Goal: Task Accomplishment & Management: Use online tool/utility

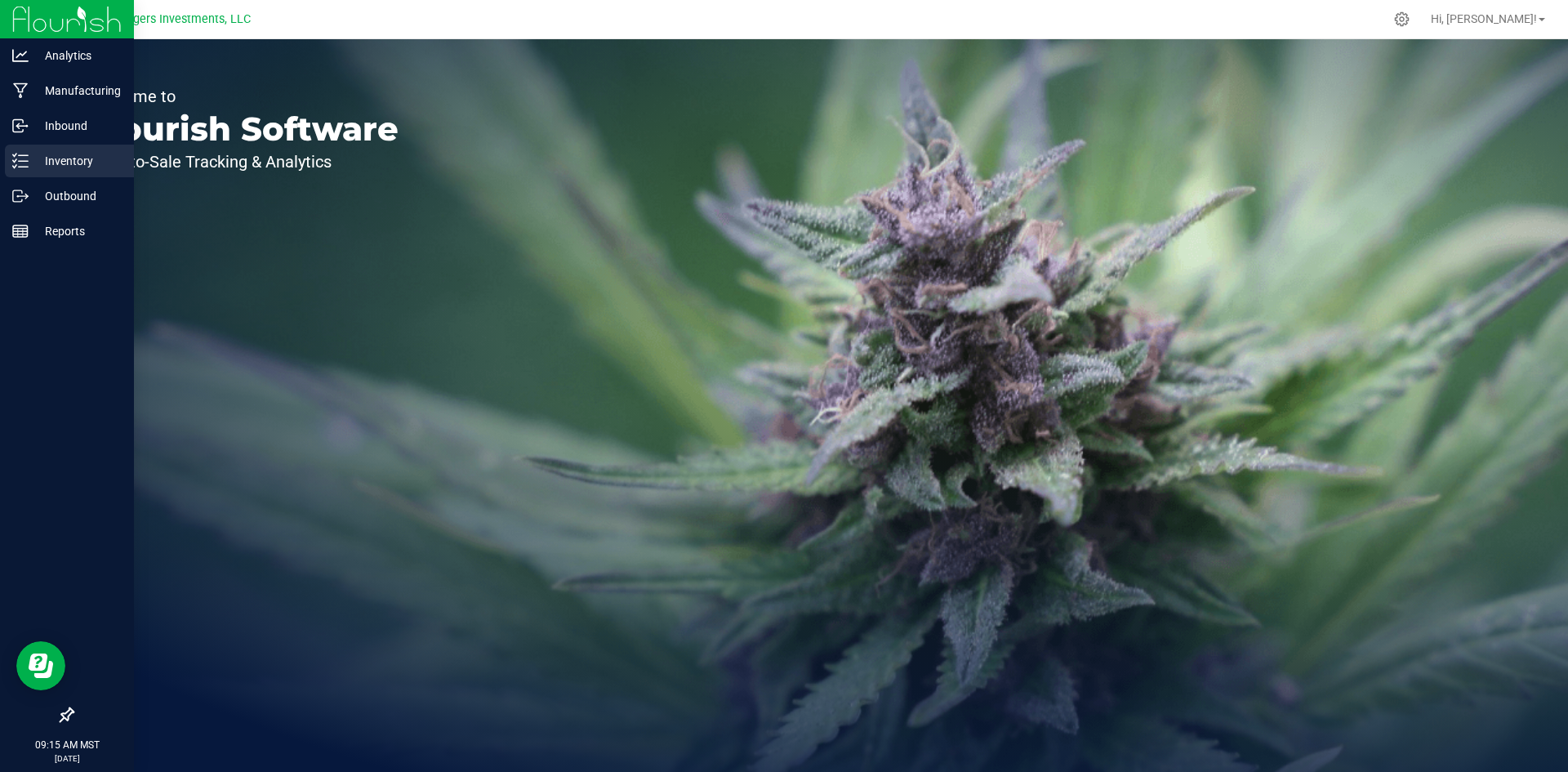
click at [55, 155] on p "Inventory" at bounding box center [78, 161] width 98 height 20
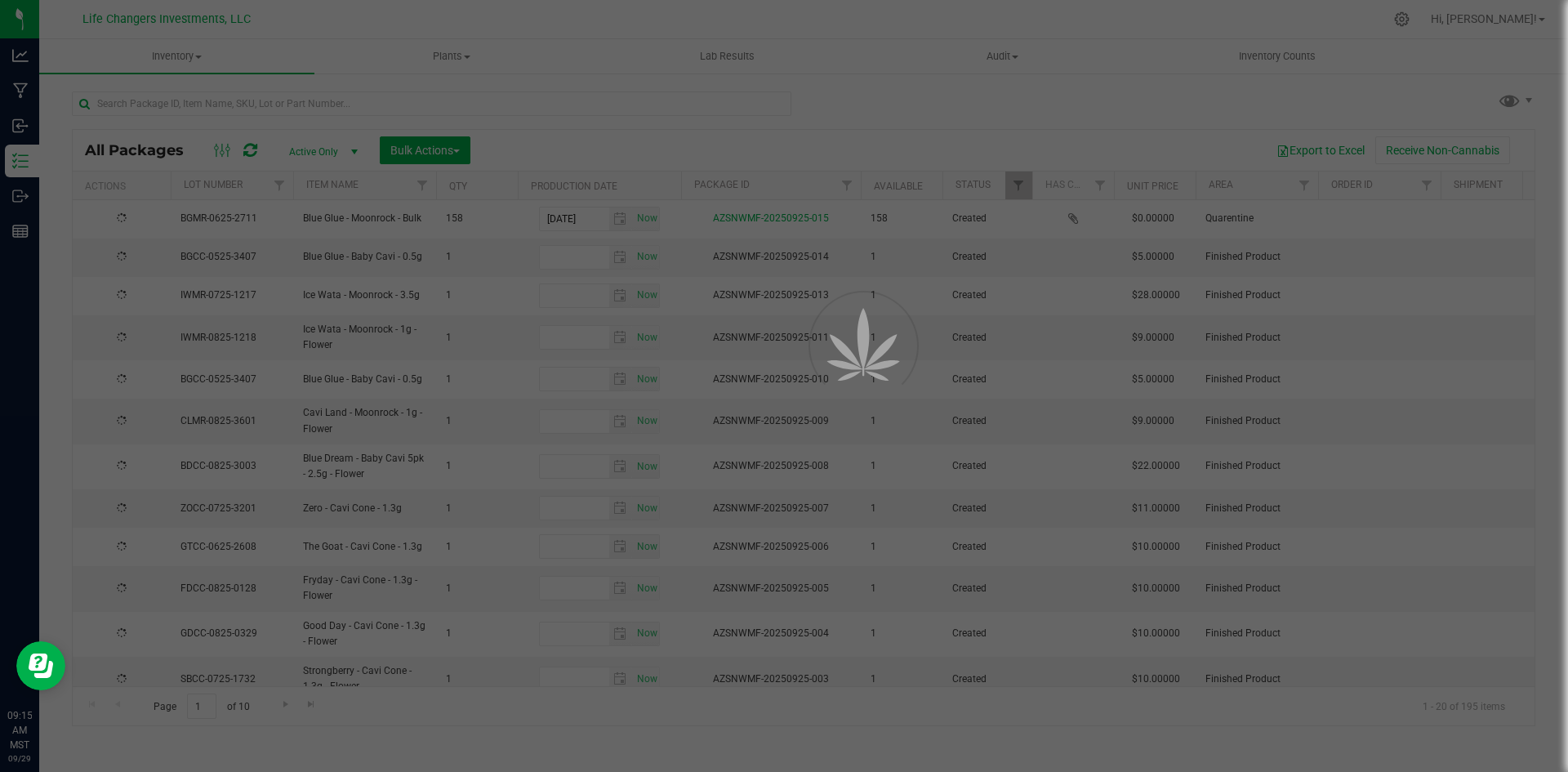
click at [150, 98] on div at bounding box center [784, 386] width 1568 height 772
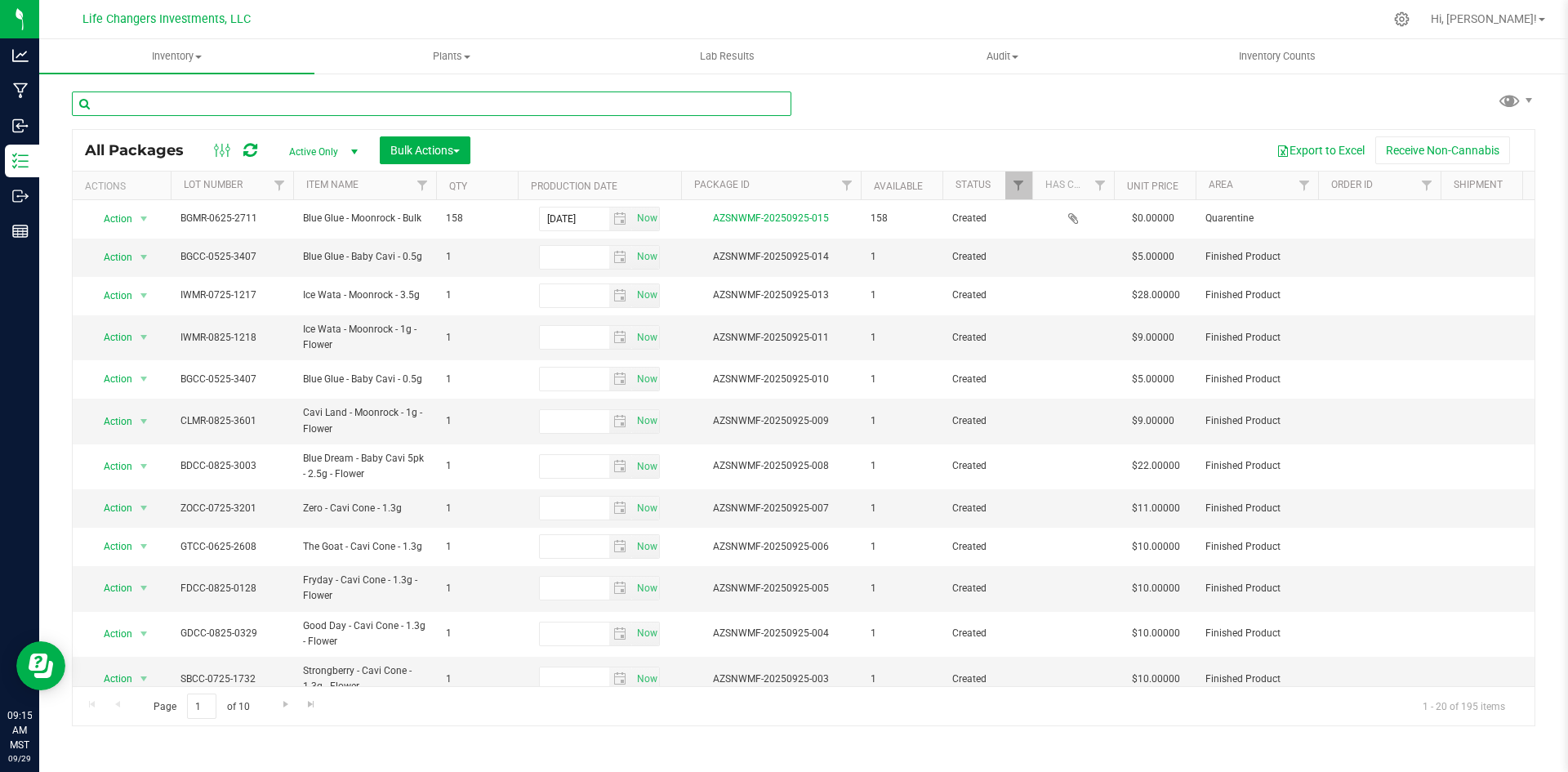
click at [159, 105] on input "text" at bounding box center [432, 104] width 720 height 25
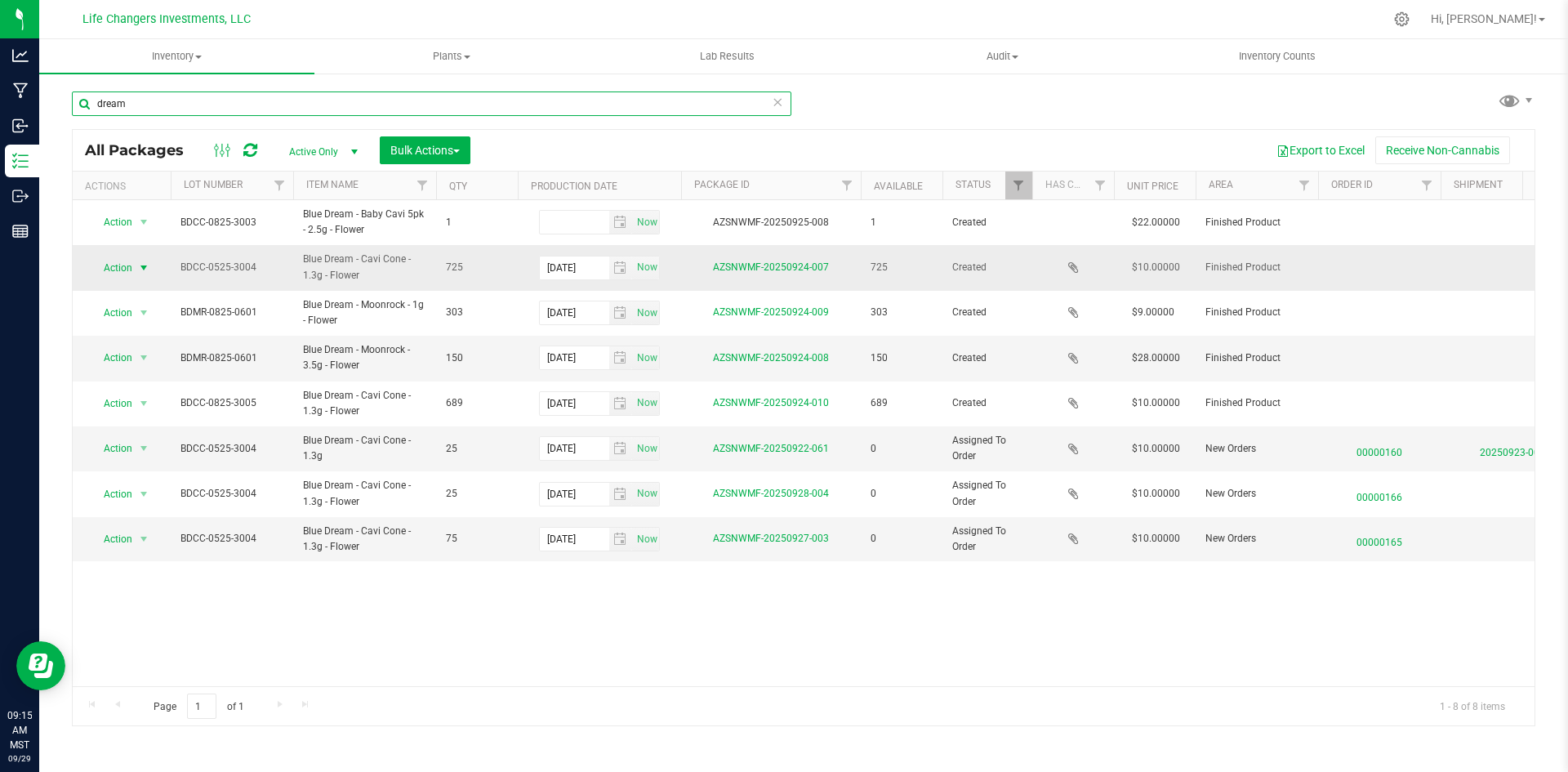
type input "dream"
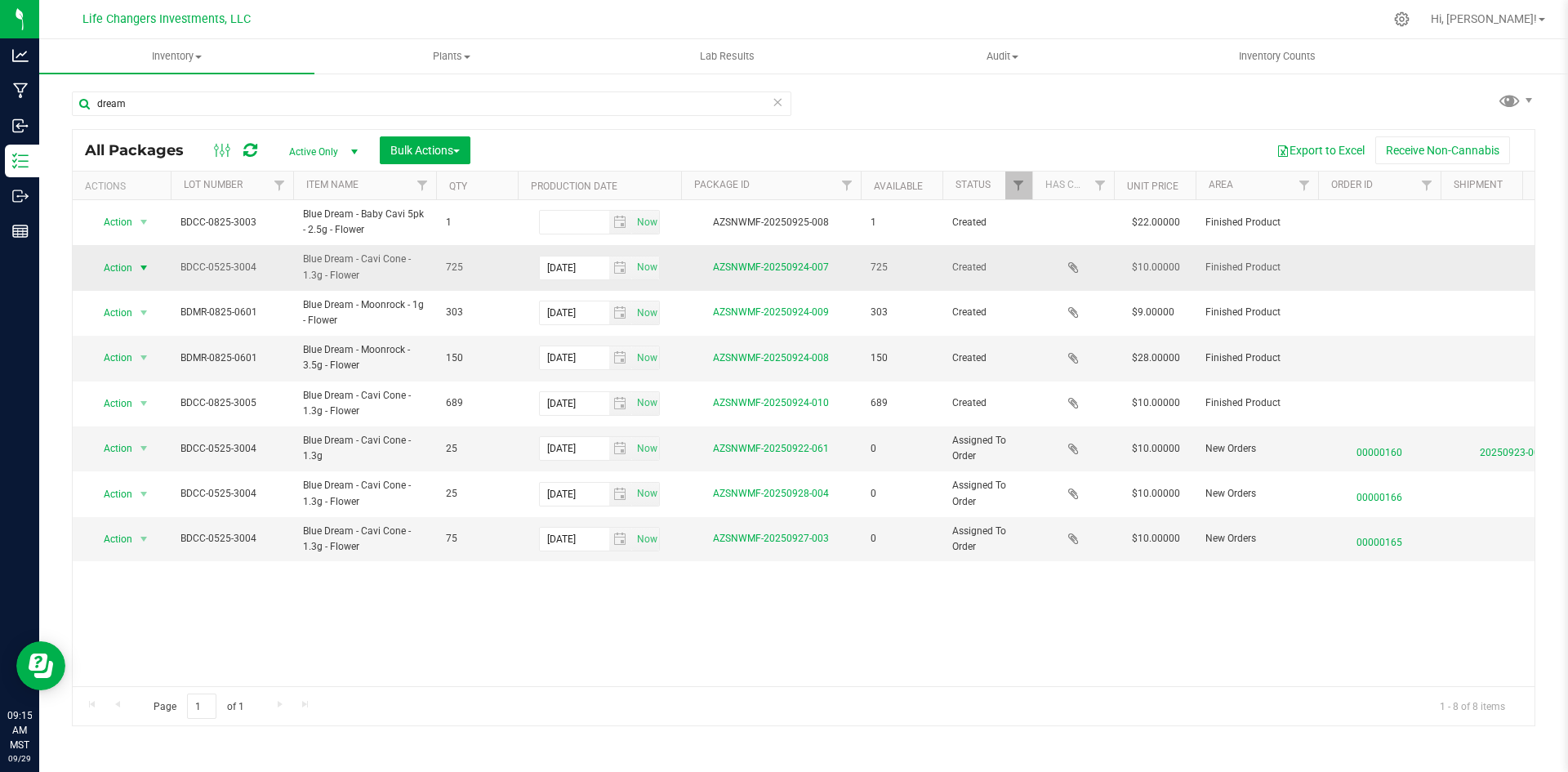
click at [119, 266] on span "Action" at bounding box center [111, 268] width 44 height 23
click at [268, 593] on div "Action Action Adjust qty Create package Edit attributes Global inventory Locate…" at bounding box center [803, 443] width 1462 height 486
click at [122, 538] on span "Action" at bounding box center [111, 539] width 44 height 23
click at [135, 417] on li "Print package label" at bounding box center [142, 419] width 105 height 25
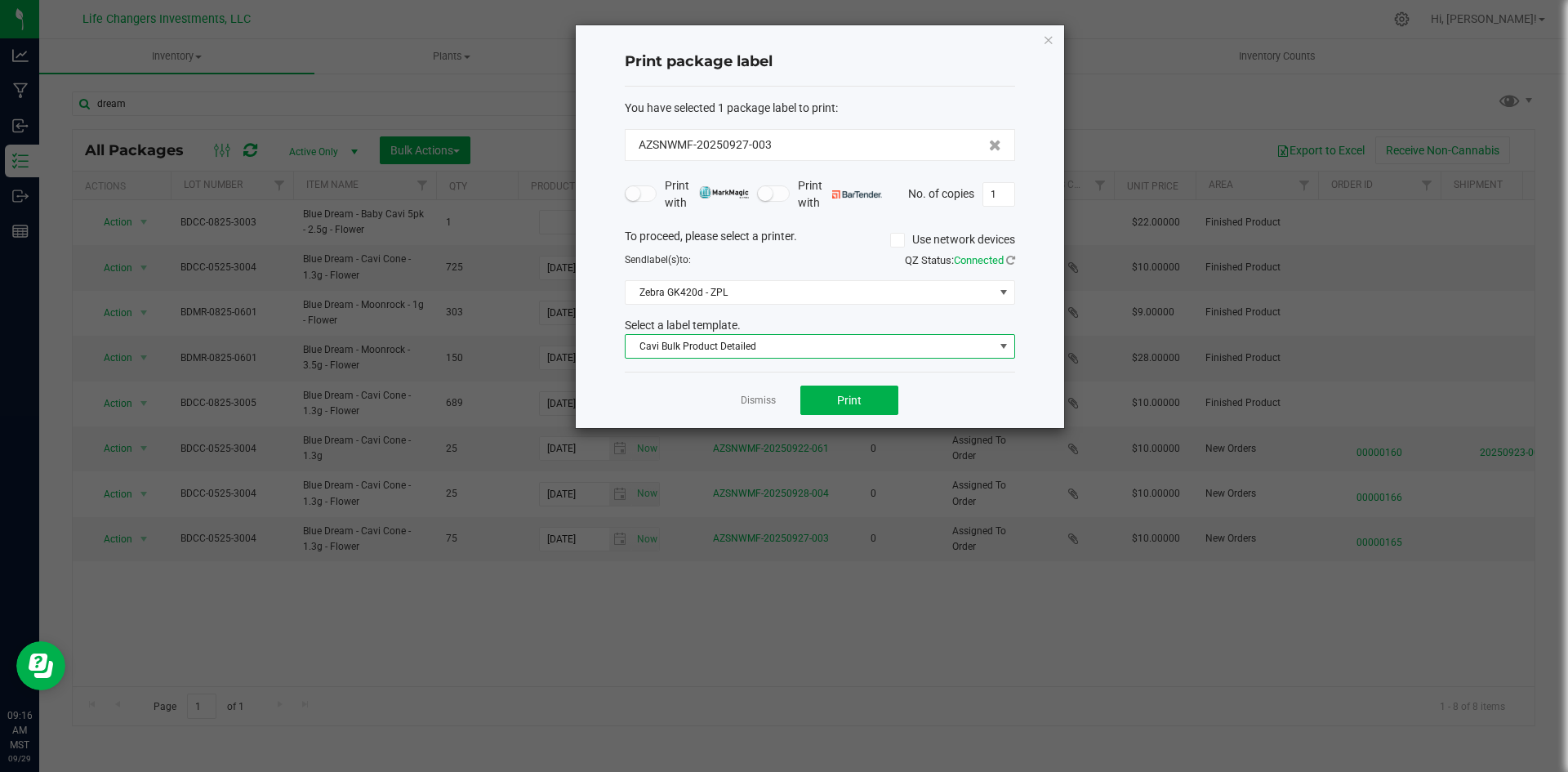
click at [1000, 345] on span at bounding box center [1004, 347] width 13 height 13
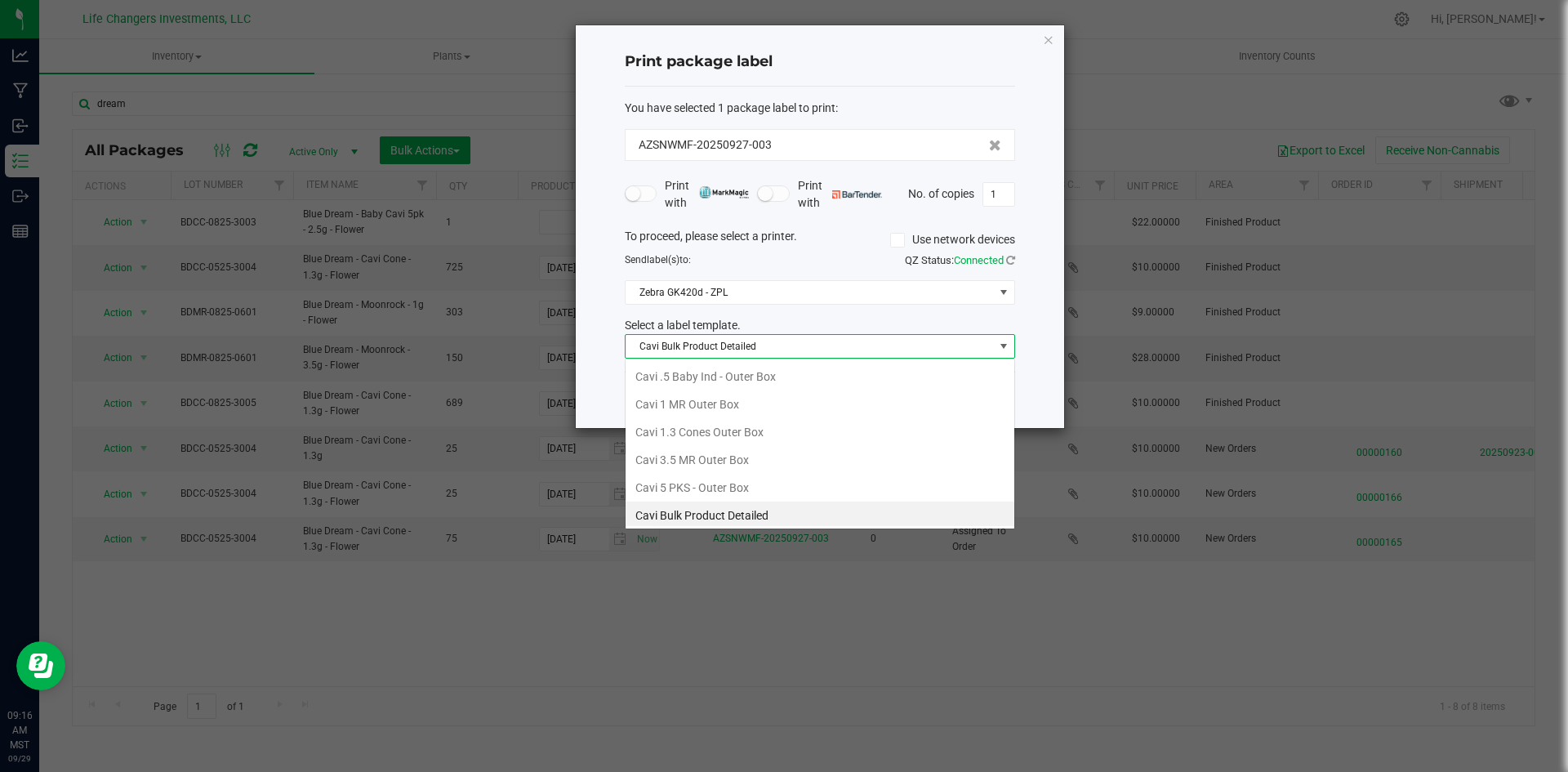
scroll to position [25, 391]
click at [722, 428] on li "Cavi 1.3 Cones Outer Box" at bounding box center [820, 429] width 389 height 28
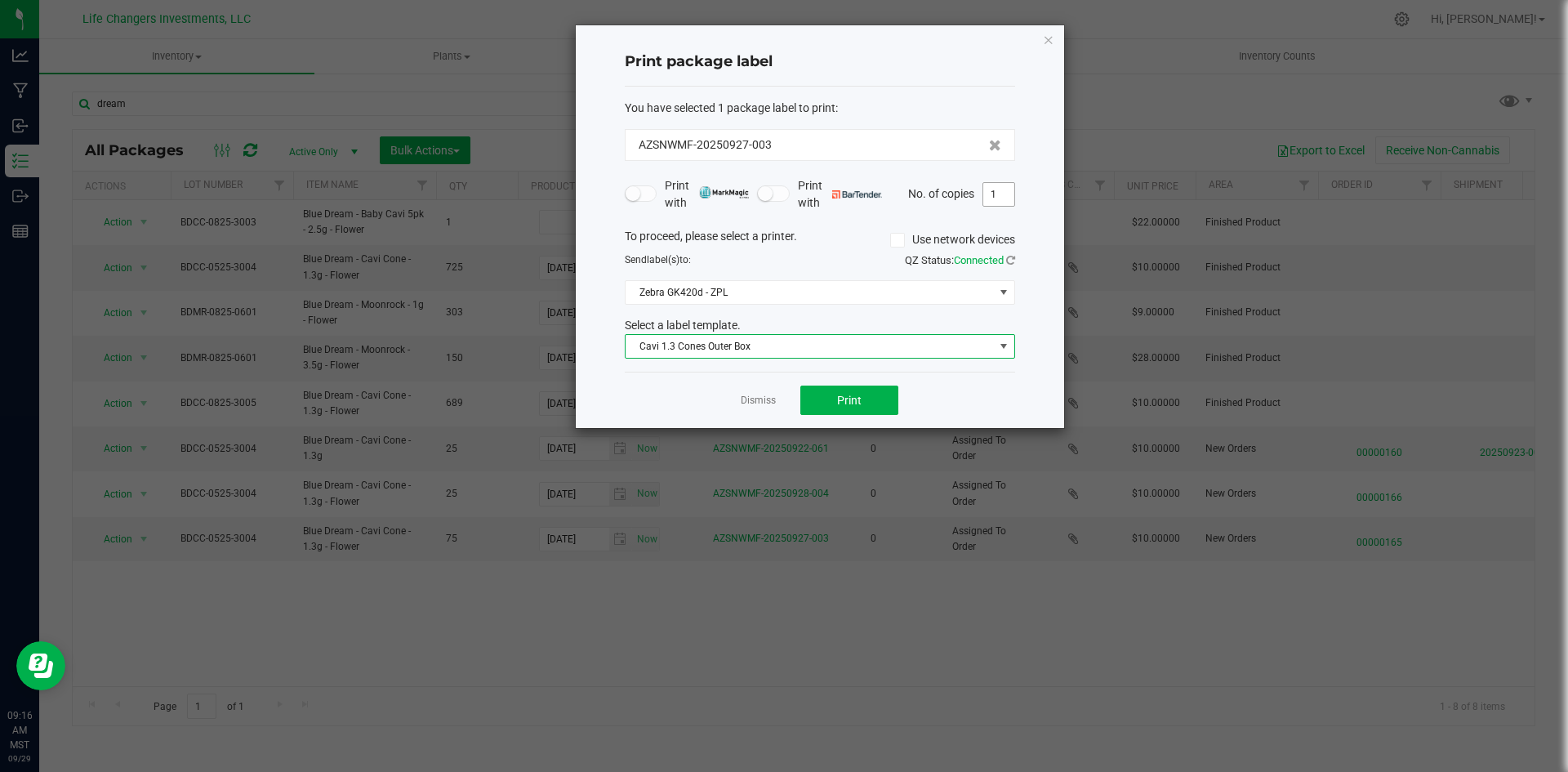
click at [995, 194] on input "1" at bounding box center [999, 194] width 31 height 23
click at [1020, 363] on div "Print package label You have selected 1 package label to print : AZSNWMF-202509…" at bounding box center [820, 227] width 488 height 403
click at [824, 403] on button "Print" at bounding box center [849, 400] width 98 height 30
click at [1054, 601] on ngb-modal-window "Print package label You have selected 1 package label to print : AZSNWMF-202509…" at bounding box center [790, 386] width 1580 height 772
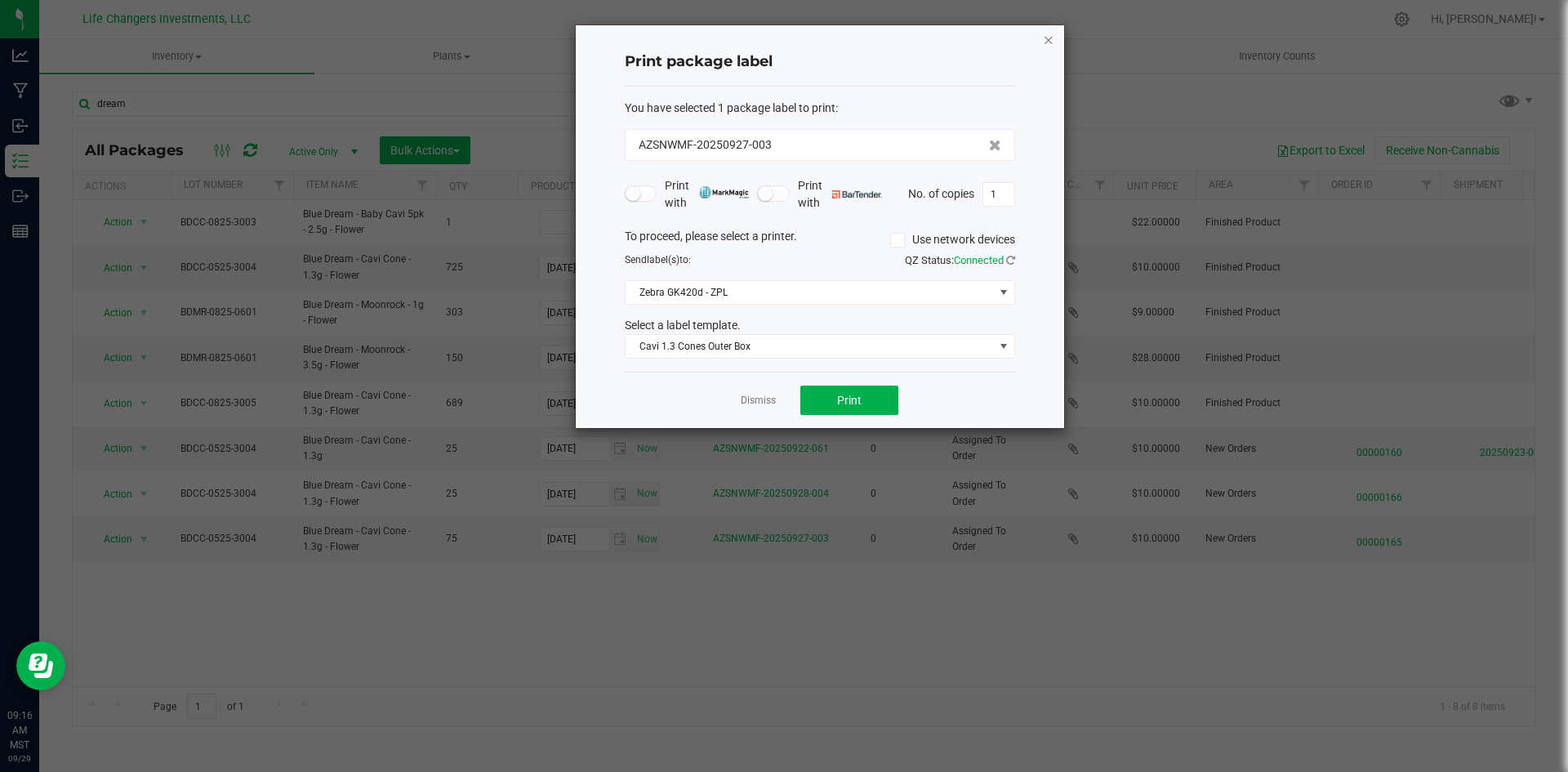
click at [1044, 38] on icon "button" at bounding box center [1048, 40] width 12 height 20
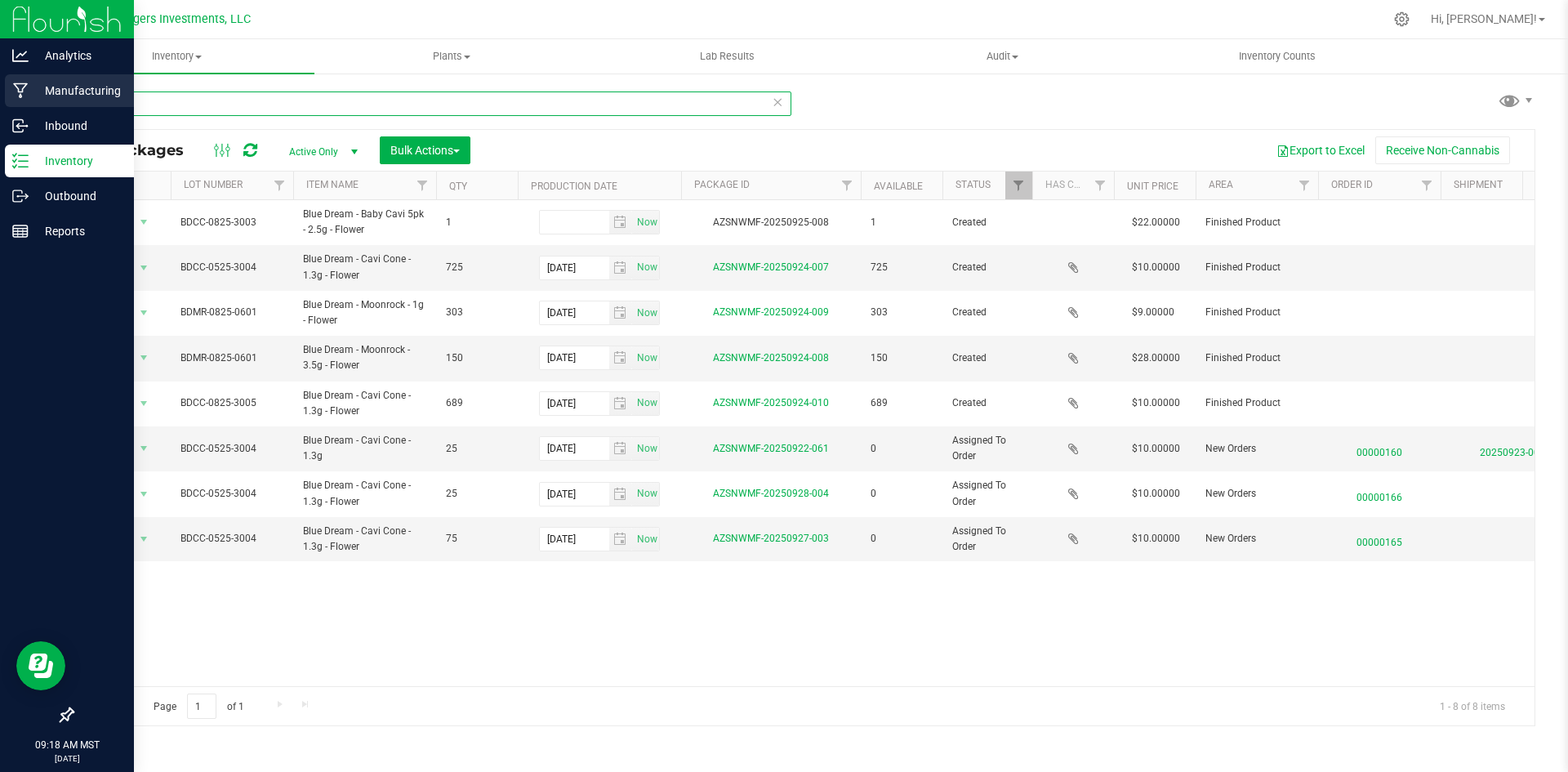
drag, startPoint x: 185, startPoint y: 102, endPoint x: 23, endPoint y: 94, distance: 162.2
click at [26, 97] on div "Analytics Manufacturing Inbound Inventory Outbound Reports 09:18 AM MST [DATE] …" at bounding box center [784, 386] width 1568 height 772
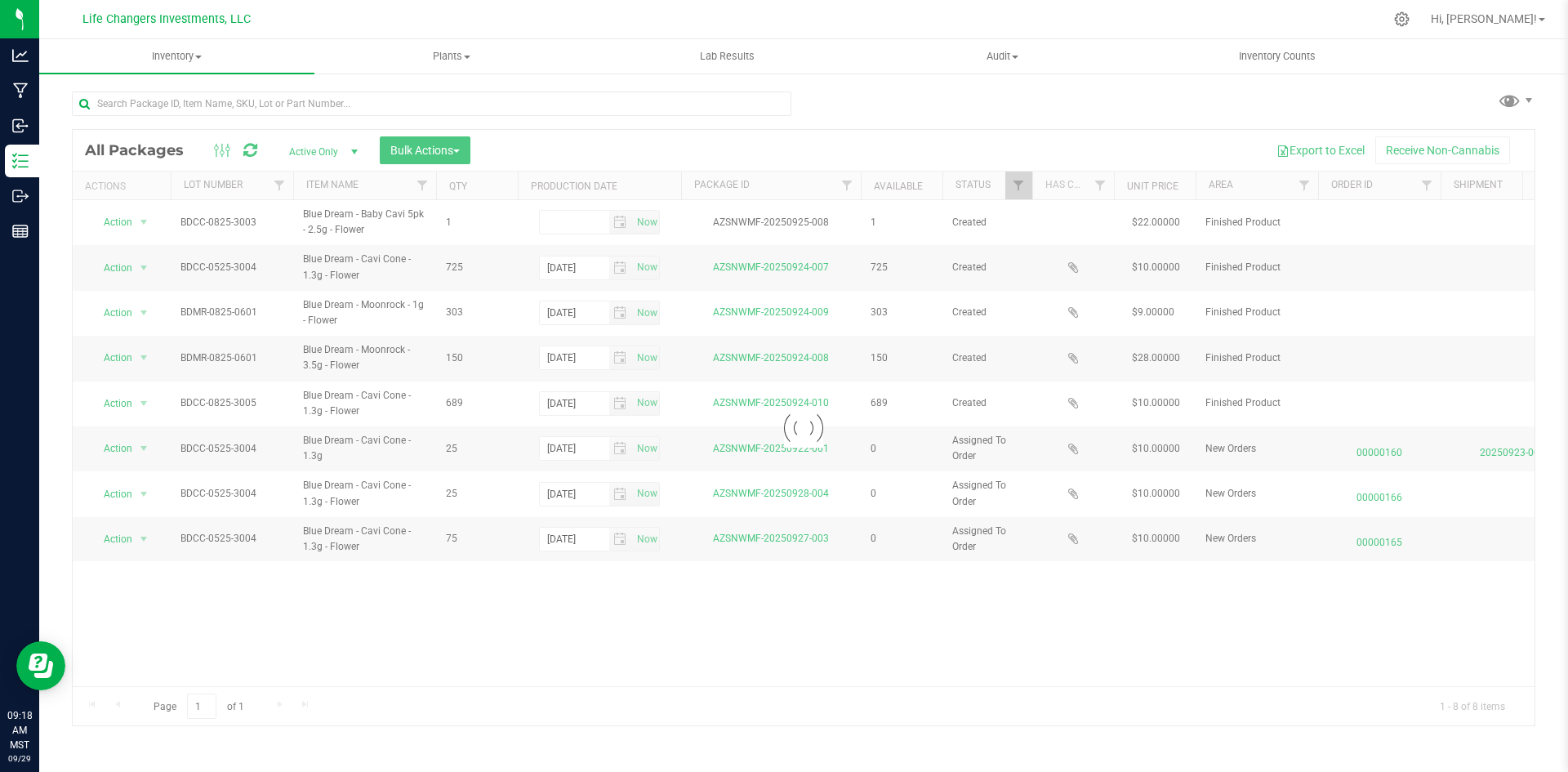
click at [1427, 187] on div at bounding box center [803, 428] width 1462 height 596
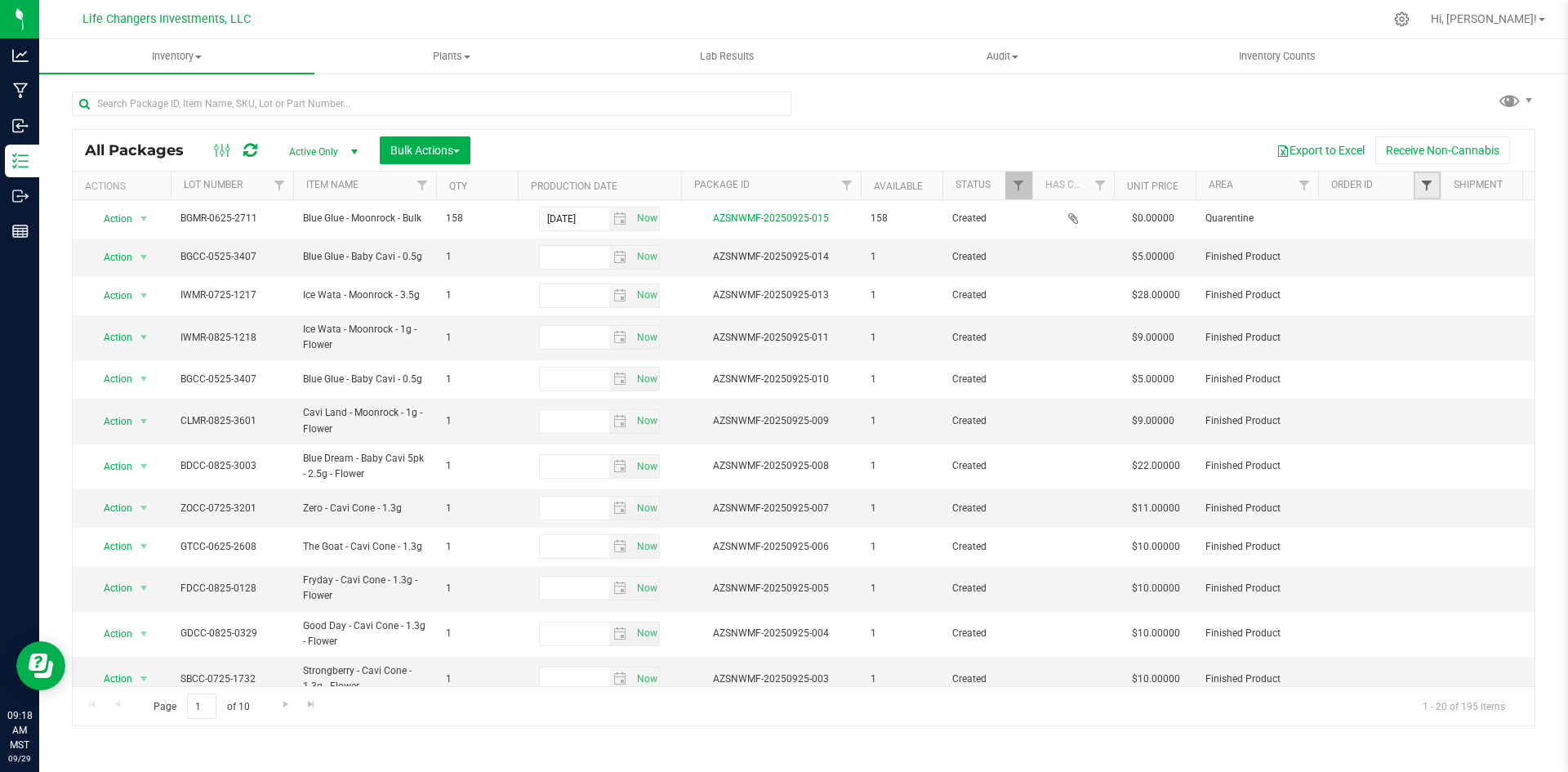
click at [1427, 187] on span "Filter" at bounding box center [1427, 185] width 13 height 13
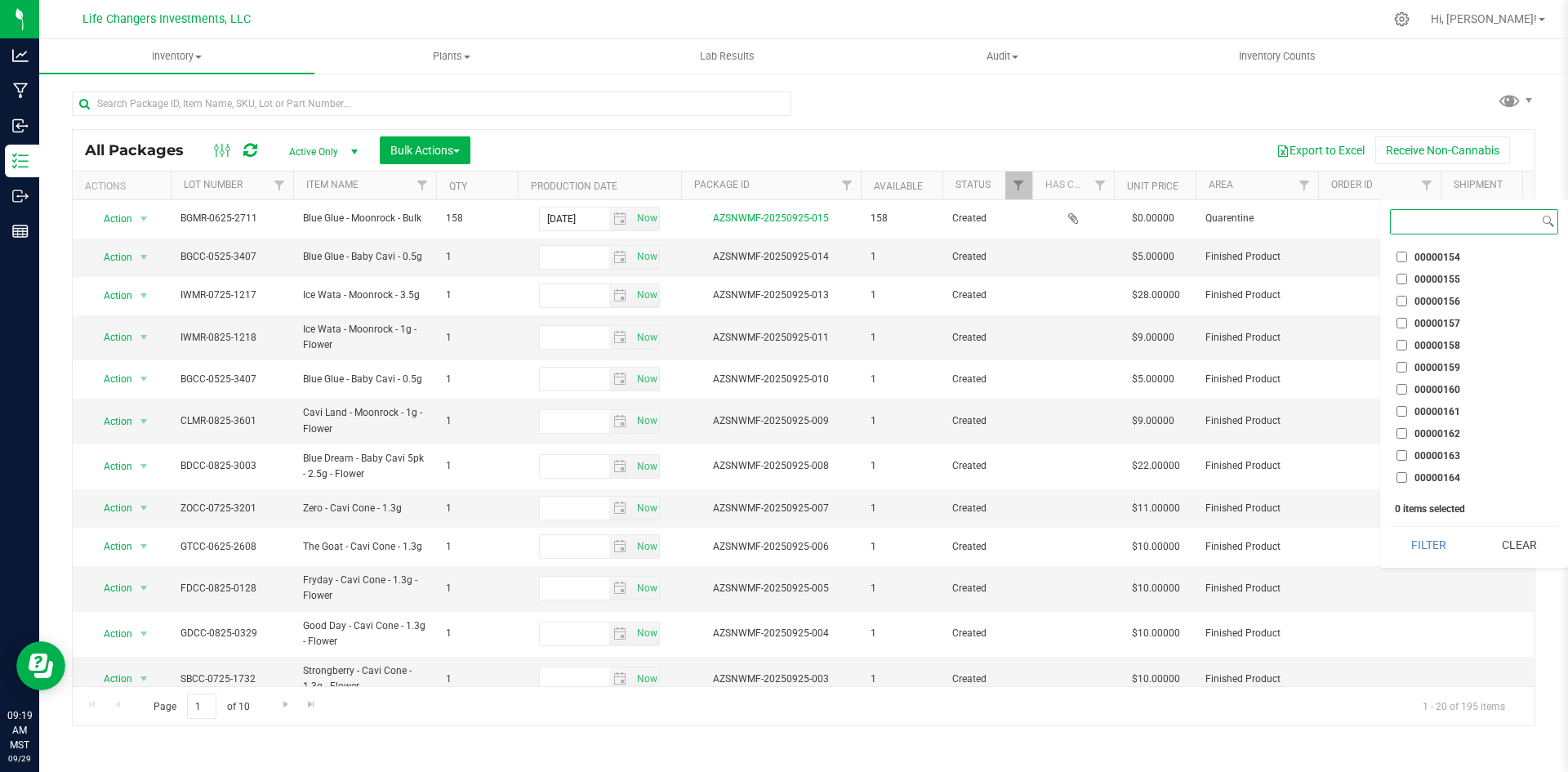
scroll to position [2264, 0]
click at [1403, 399] on input "00000165" at bounding box center [1402, 395] width 11 height 11
click at [1430, 538] on button "Filter" at bounding box center [1429, 544] width 79 height 36
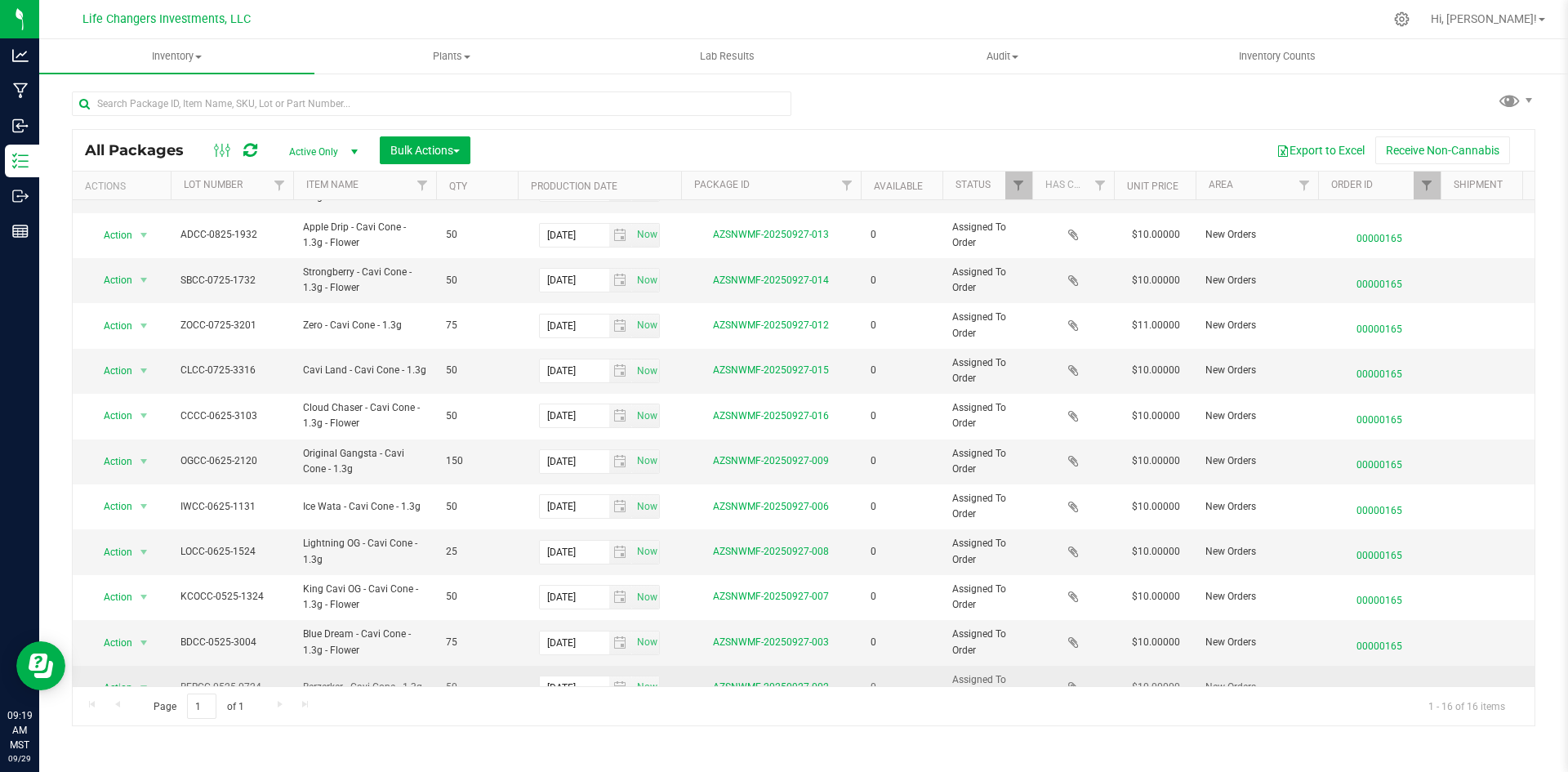
scroll to position [87, 0]
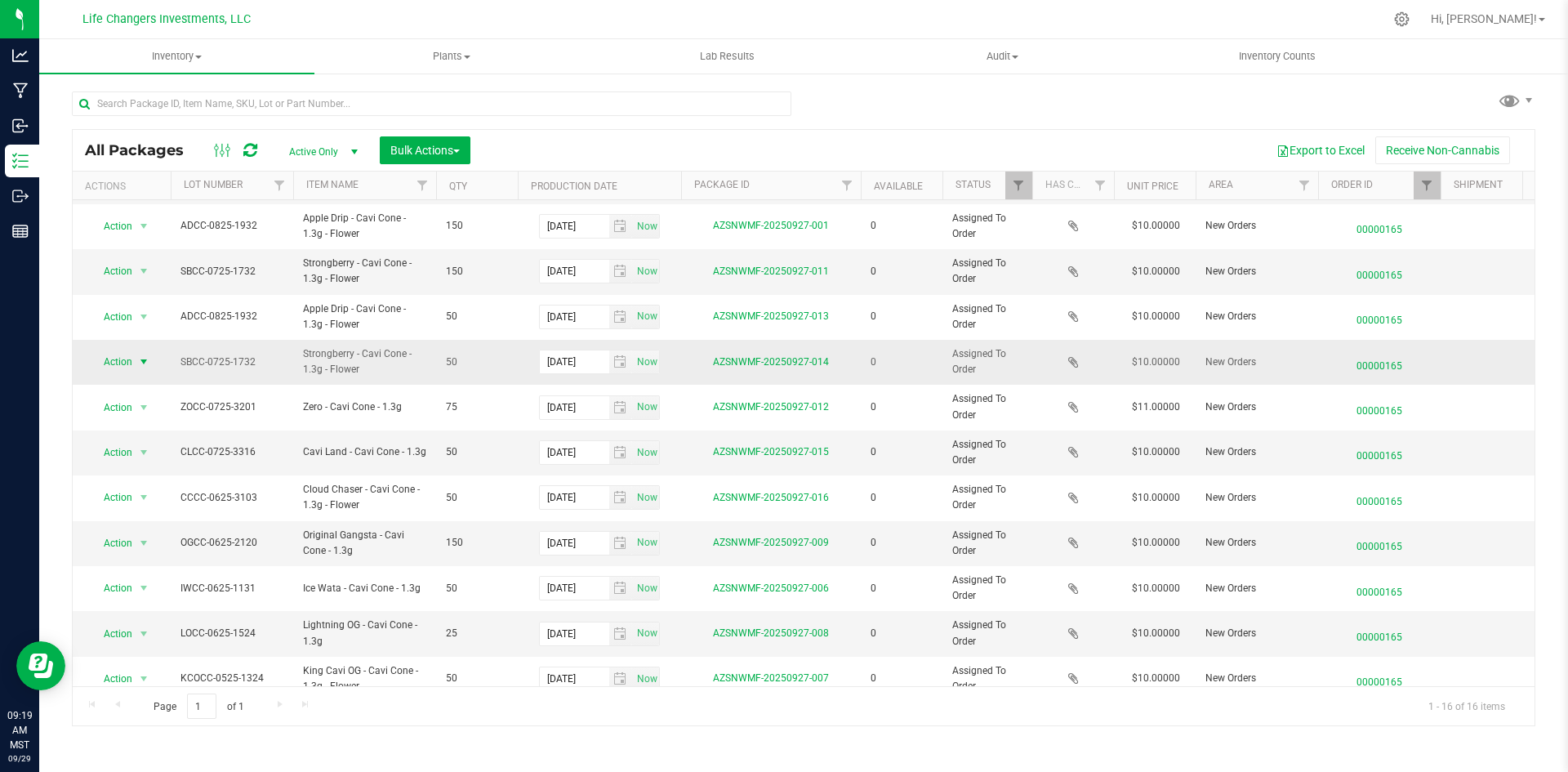
click at [130, 354] on span "Action" at bounding box center [111, 362] width 44 height 23
click at [178, 480] on li "Print package label" at bounding box center [142, 487] width 105 height 25
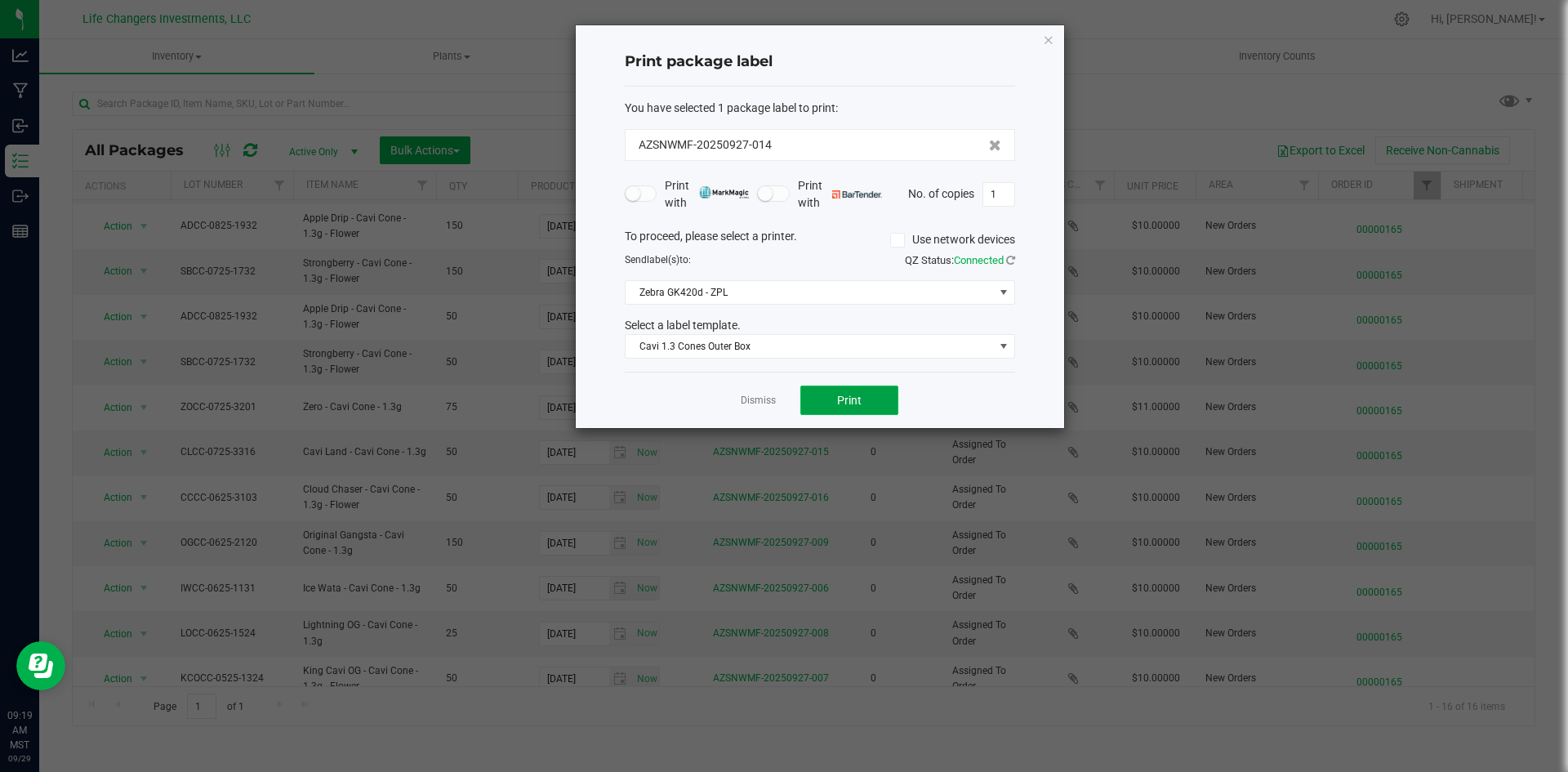
click at [862, 389] on button "Print" at bounding box center [849, 400] width 98 height 30
click at [1043, 42] on icon "button" at bounding box center [1048, 40] width 12 height 20
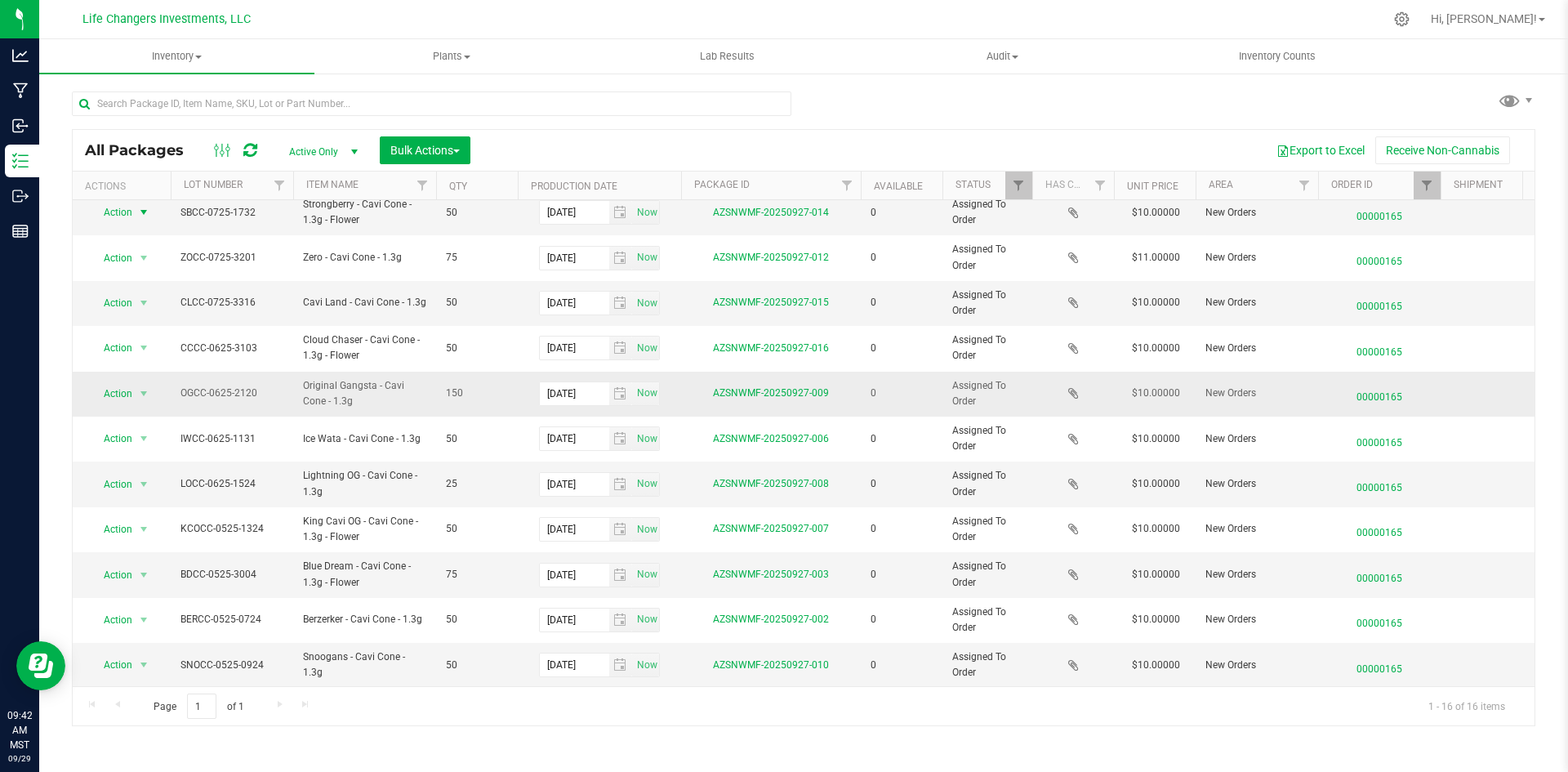
scroll to position [250, 0]
click at [1424, 185] on span "Filter" at bounding box center [1427, 185] width 13 height 13
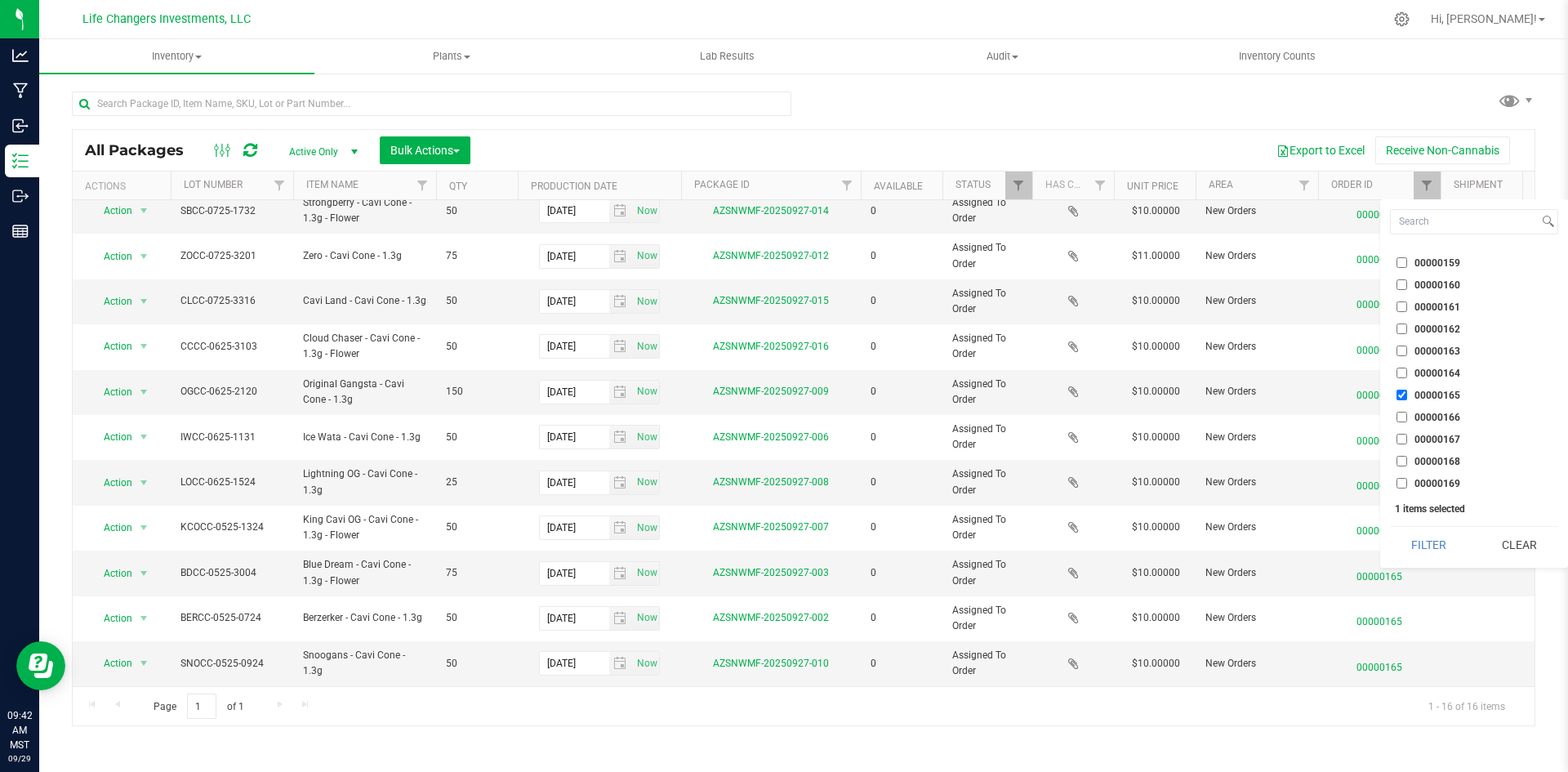
click at [1404, 395] on input "00000165" at bounding box center [1402, 395] width 11 height 11
checkbox input "false"
click at [1399, 460] on input "00000168" at bounding box center [1402, 461] width 11 height 11
checkbox input "true"
click at [1414, 546] on button "Filter" at bounding box center [1429, 544] width 79 height 36
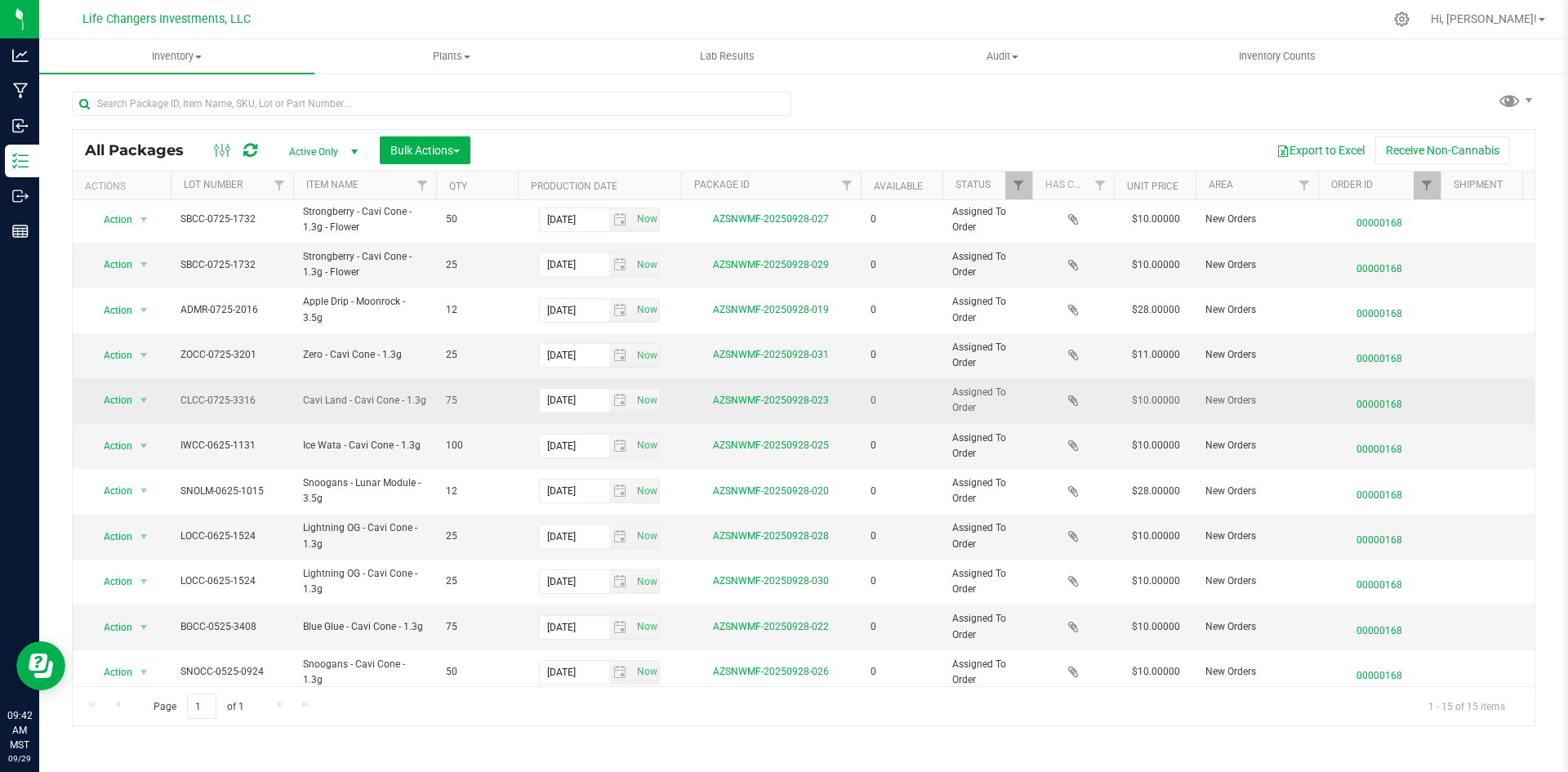
scroll to position [204, 0]
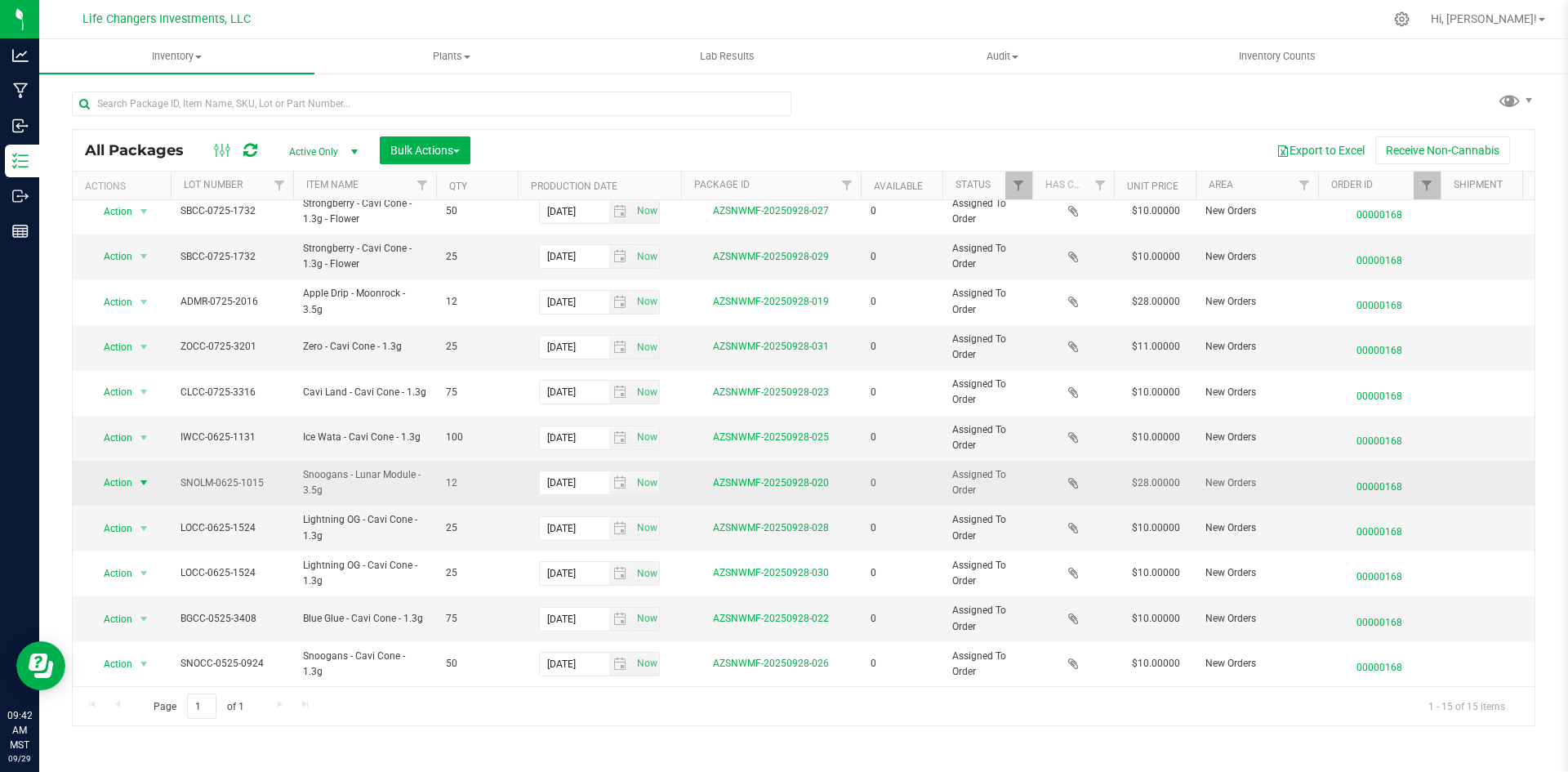
click at [139, 476] on span "select" at bounding box center [144, 482] width 13 height 13
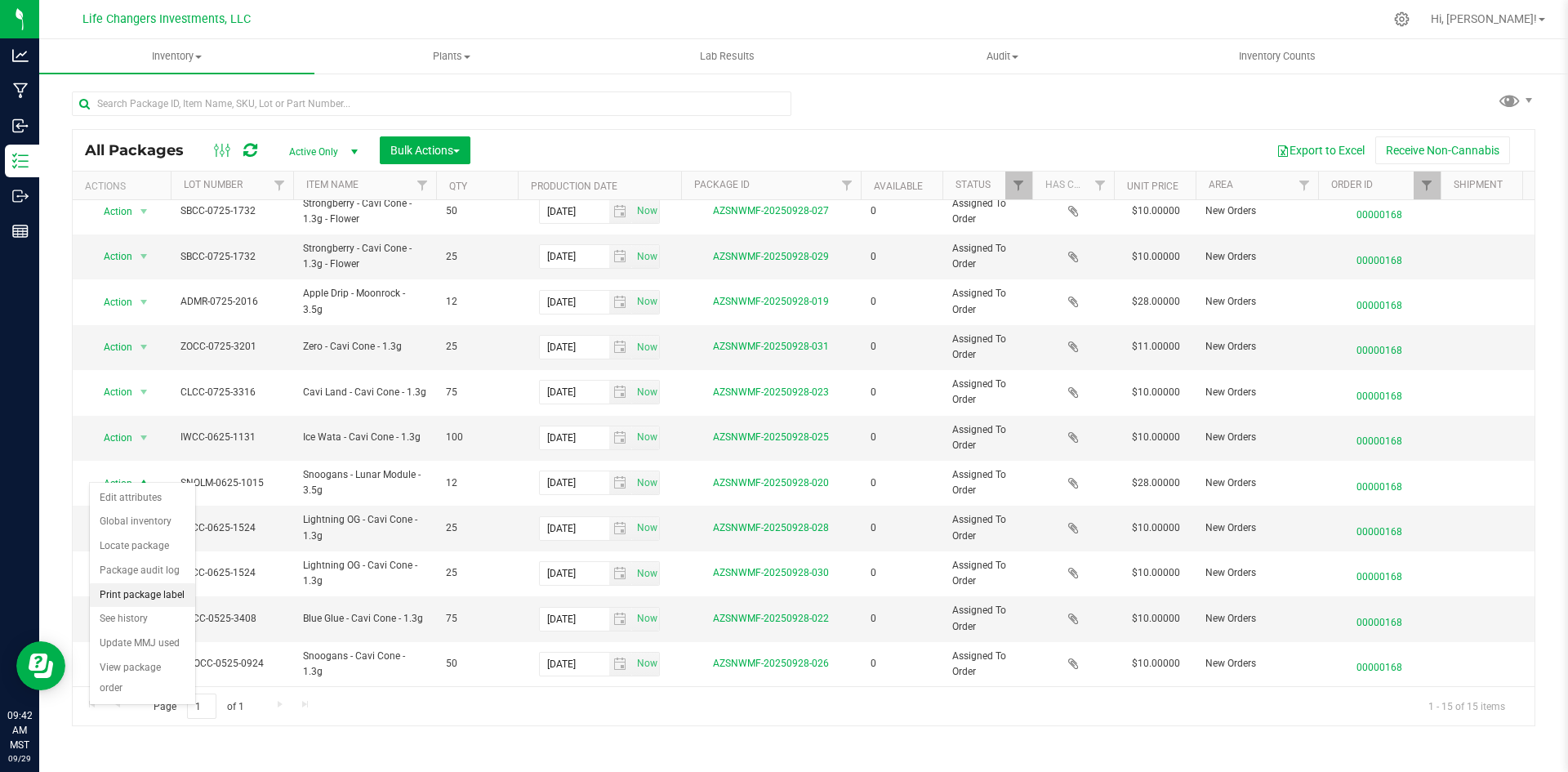
click at [146, 597] on li "Print package label" at bounding box center [142, 596] width 105 height 25
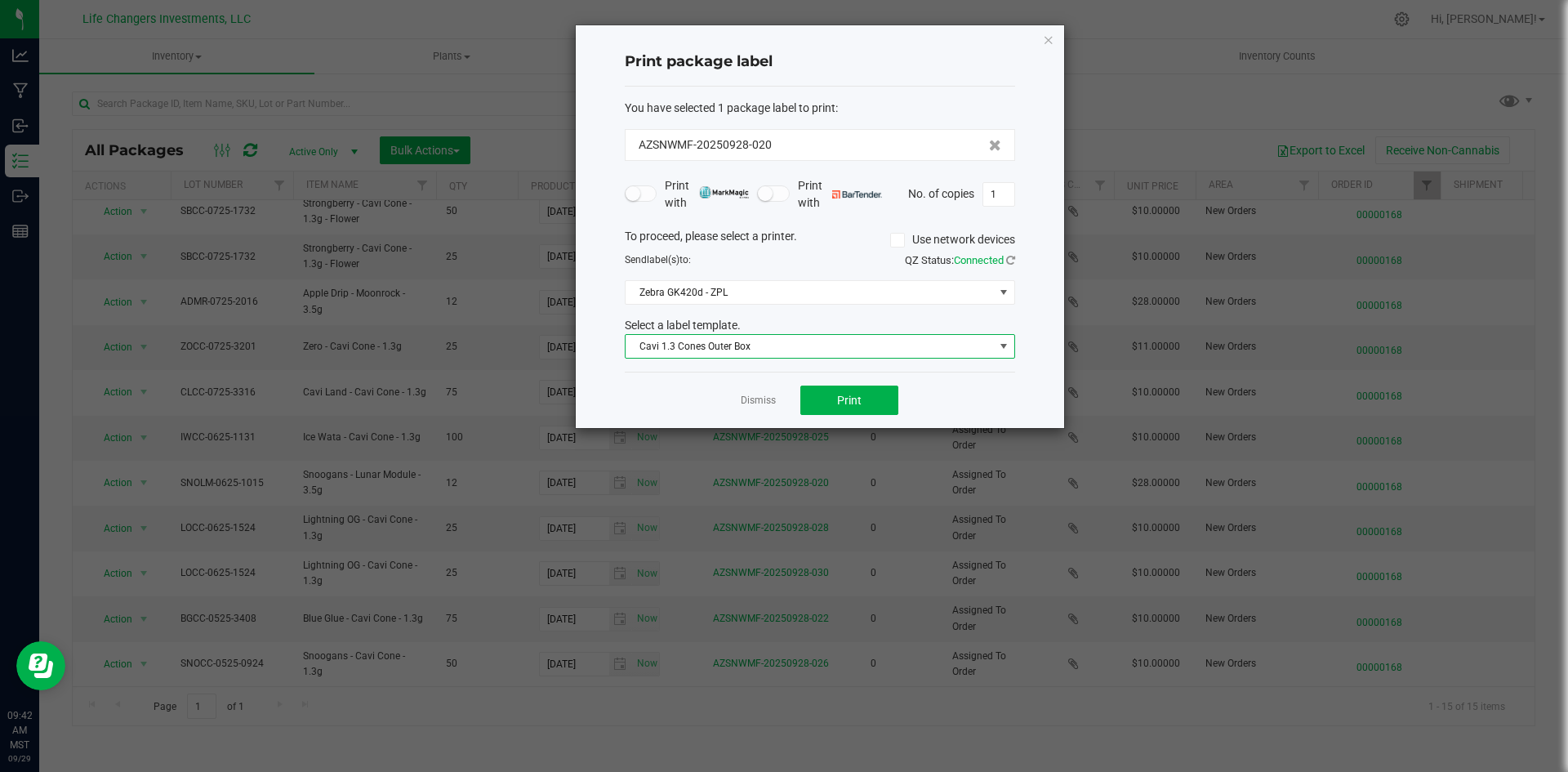
click at [763, 354] on span "Cavi 1.3 Cones Outer Box" at bounding box center [809, 347] width 368 height 23
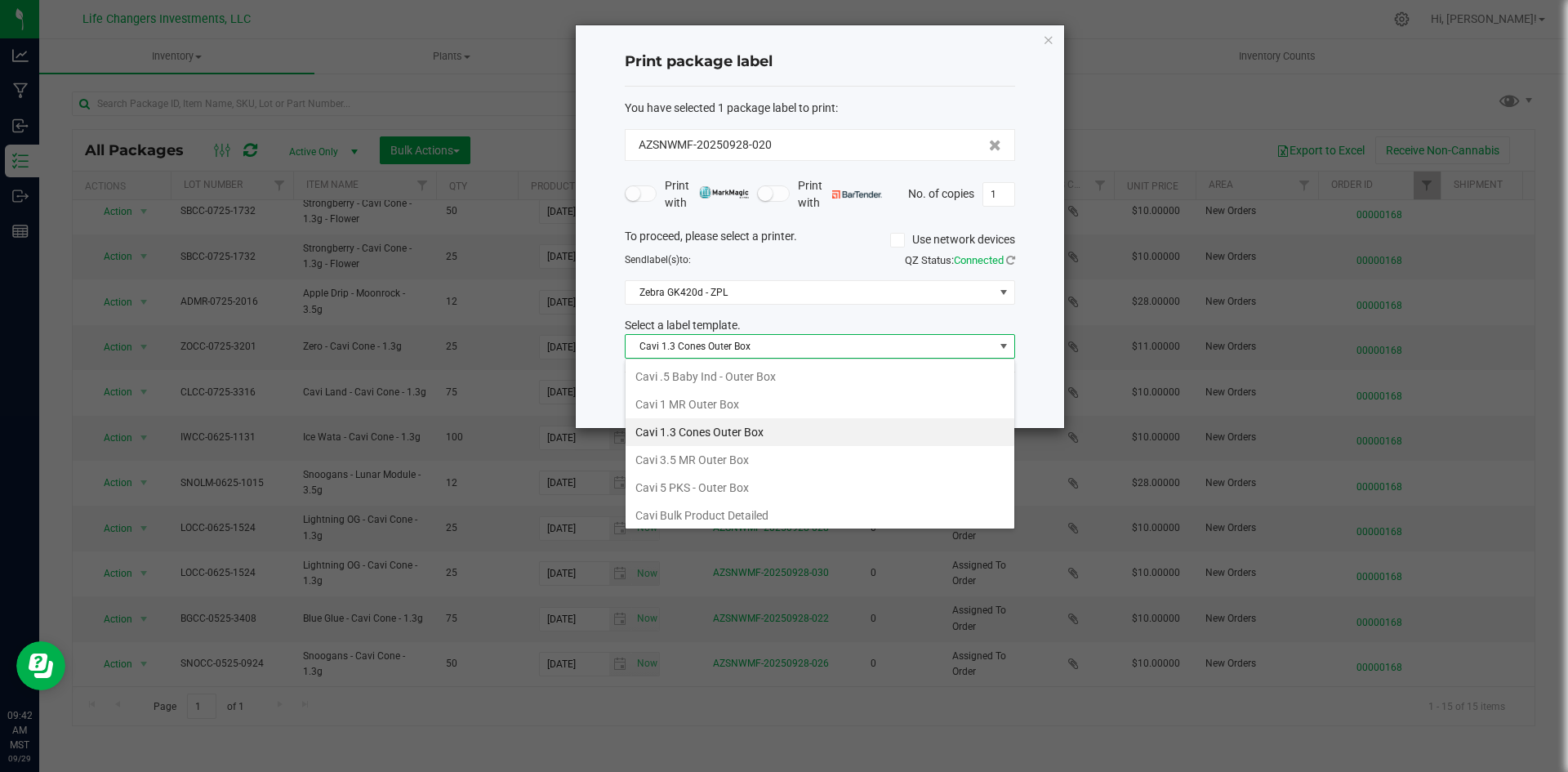
scroll to position [25, 391]
click at [720, 455] on li "Cavi 3.5 MR Outer Box" at bounding box center [820, 460] width 389 height 28
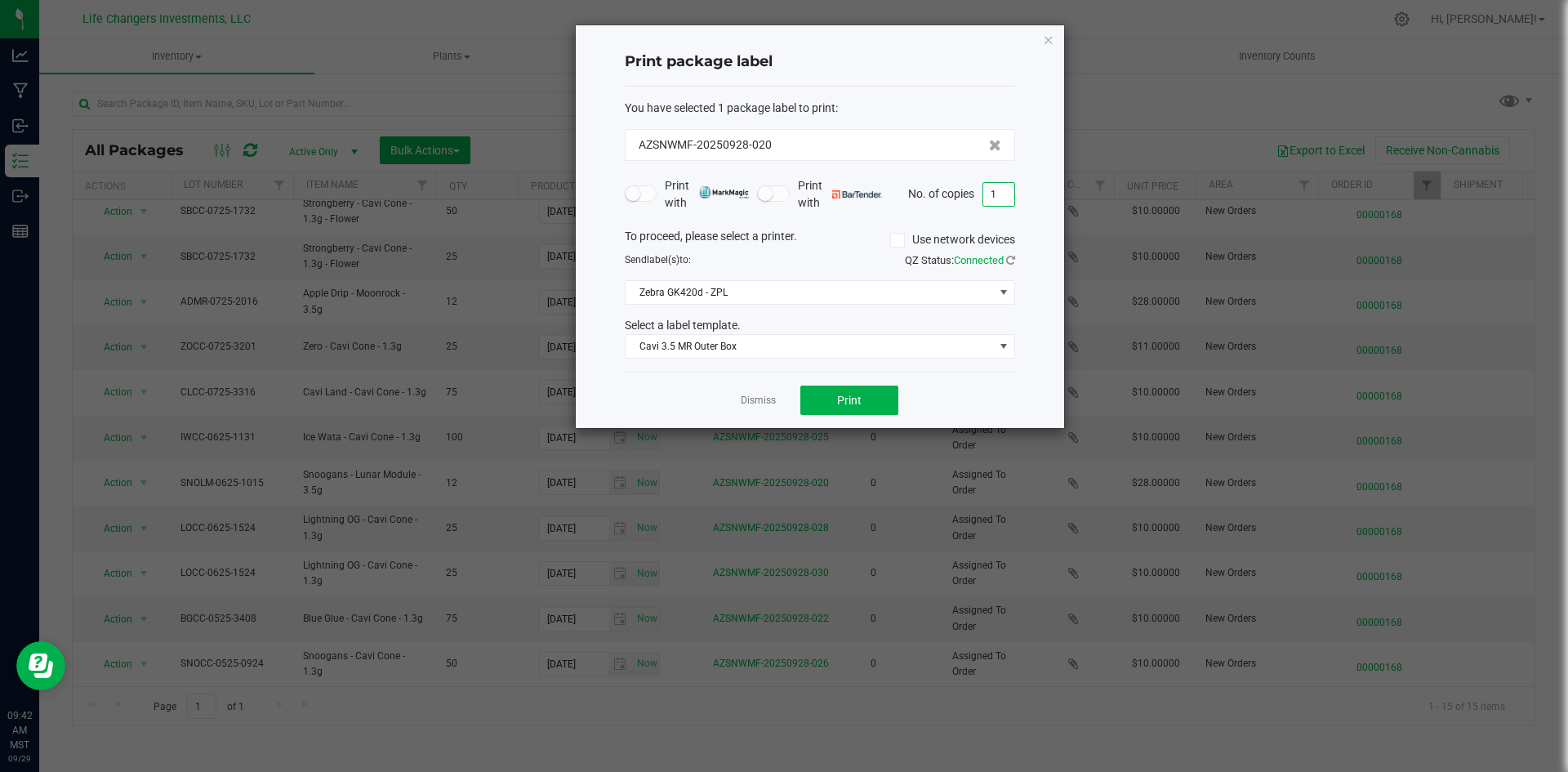
click at [1005, 199] on input "1" at bounding box center [999, 194] width 31 height 23
type input "2"
click at [856, 402] on span "Print" at bounding box center [850, 400] width 25 height 13
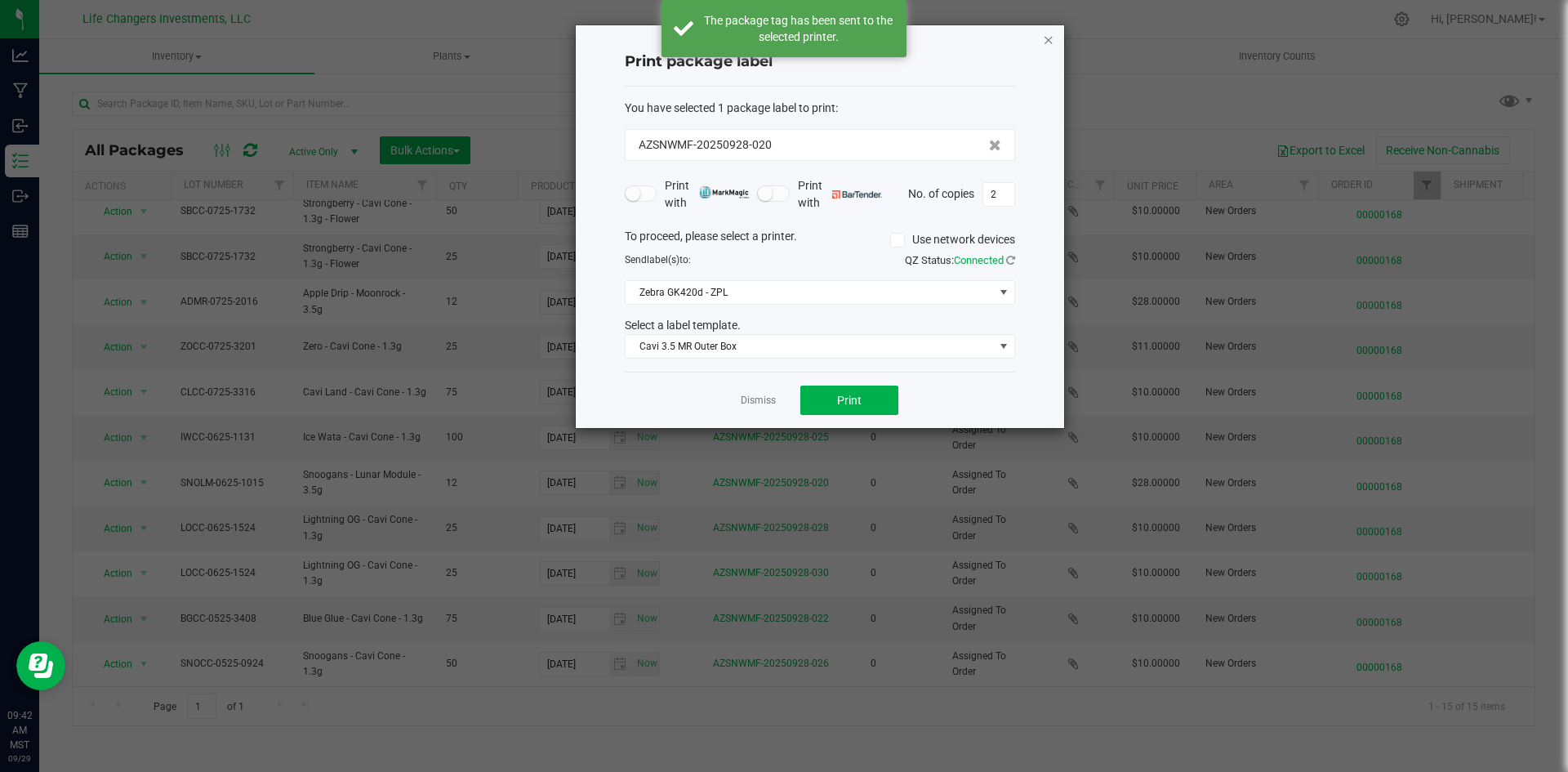
click at [1048, 40] on icon "button" at bounding box center [1048, 40] width 12 height 20
